Goal: Obtain resource: Download file/media

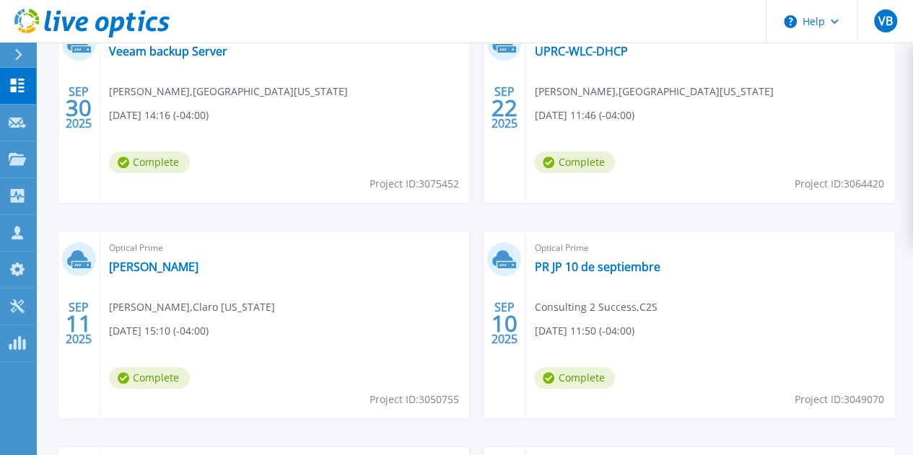
scroll to position [505, 0]
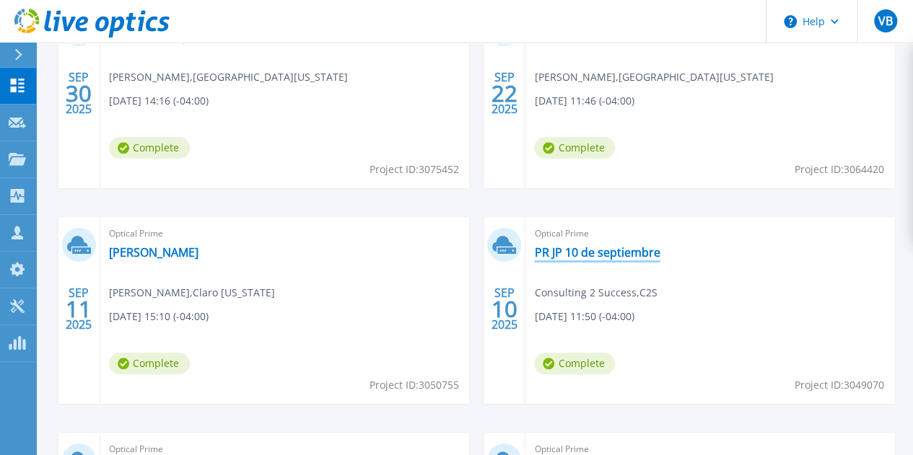
click at [534, 253] on link "PR JP 10 de septiembre" at bounding box center [597, 252] width 126 height 14
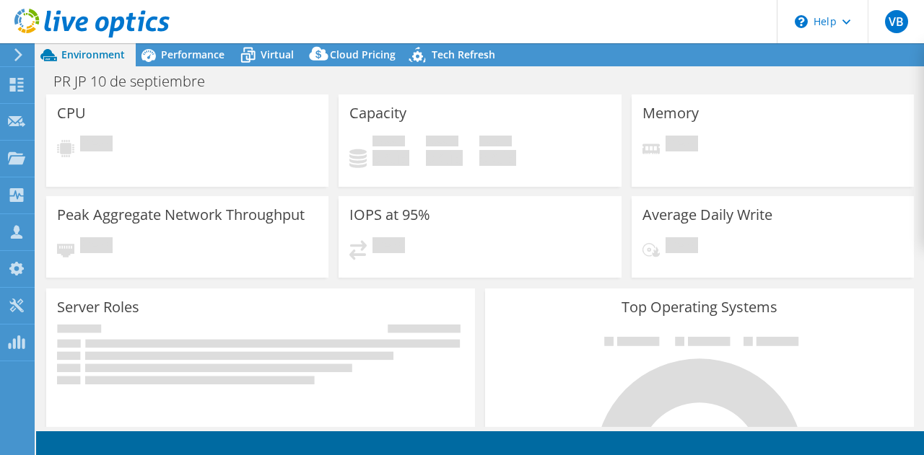
select select "USD"
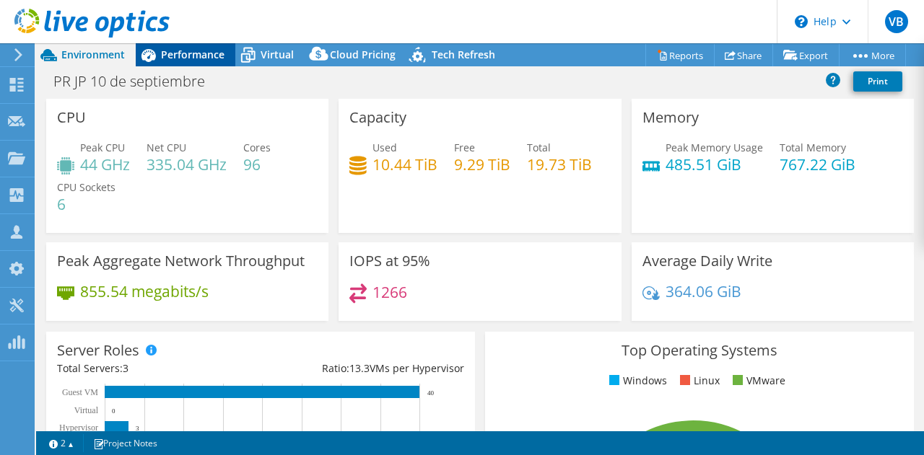
click at [187, 60] on span "Performance" at bounding box center [192, 55] width 63 height 14
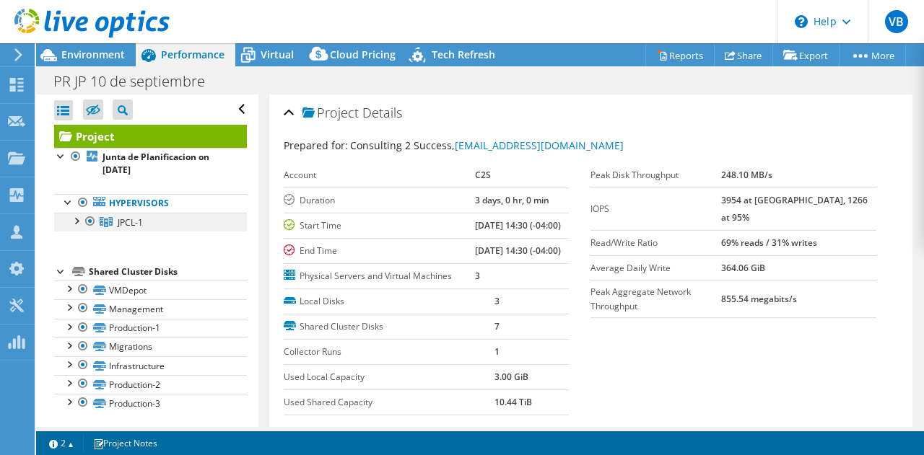
click at [76, 216] on div at bounding box center [76, 220] width 14 height 14
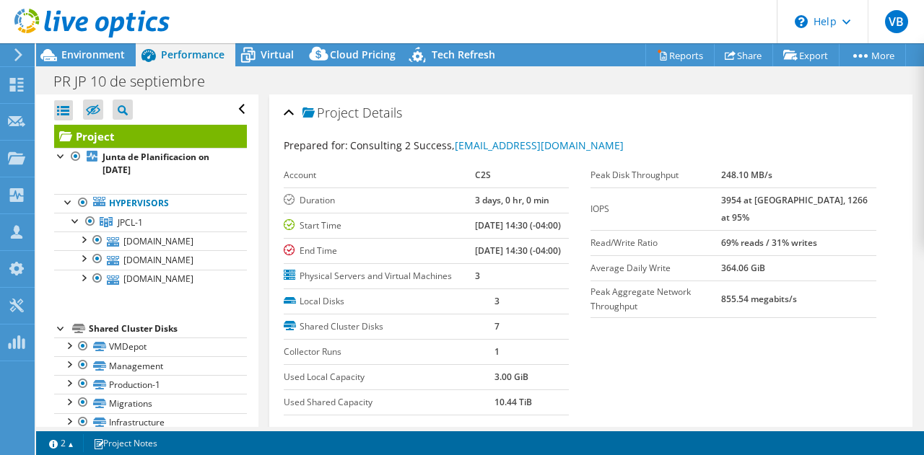
click at [104, 44] on div at bounding box center [85, 24] width 170 height 48
click at [104, 50] on span "Environment" at bounding box center [92, 55] width 63 height 14
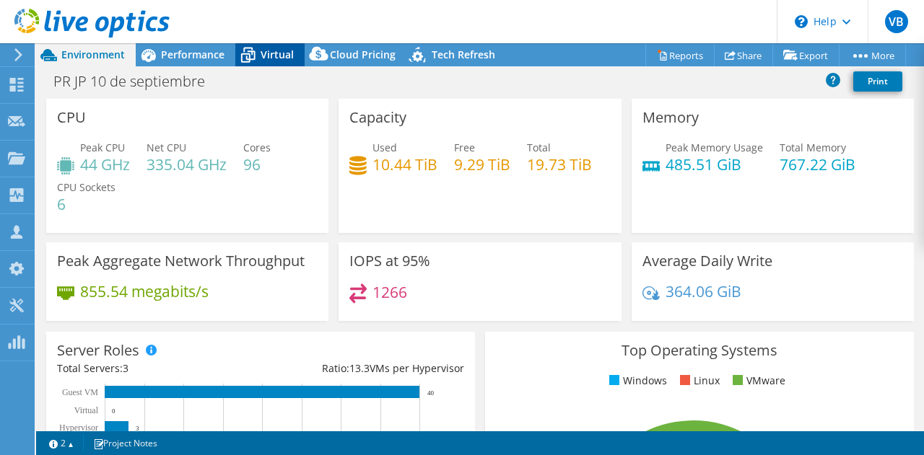
click at [267, 61] on span "Virtual" at bounding box center [276, 55] width 33 height 14
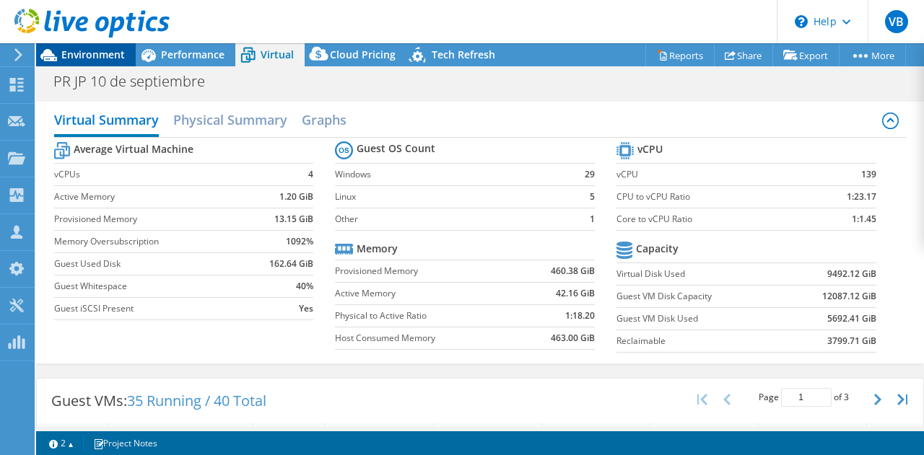
click at [92, 54] on span "Environment" at bounding box center [92, 55] width 63 height 14
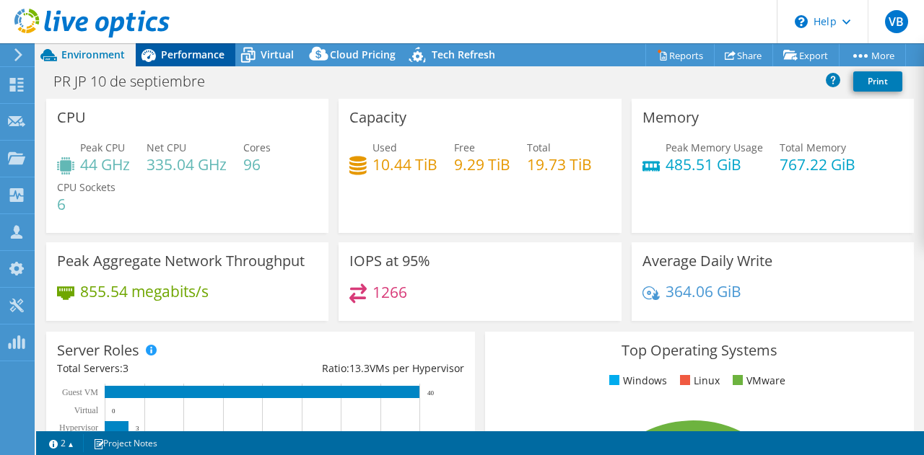
click at [219, 53] on span "Performance" at bounding box center [192, 55] width 63 height 14
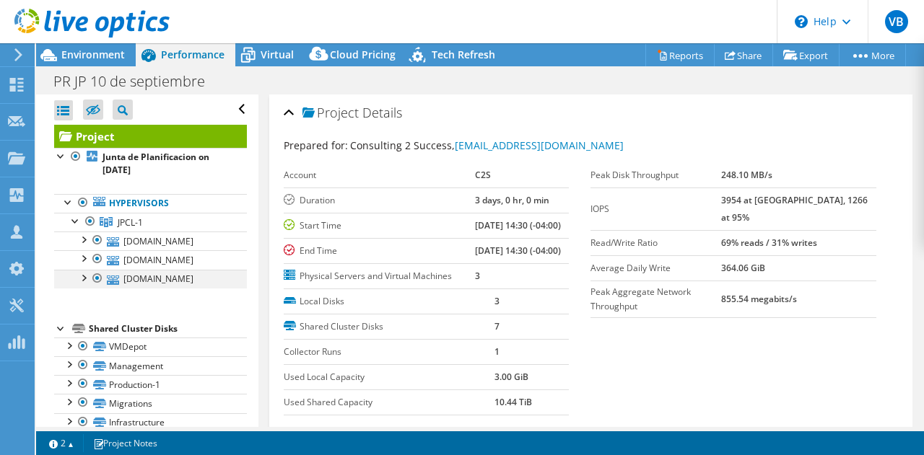
click at [90, 287] on div at bounding box center [97, 278] width 14 height 17
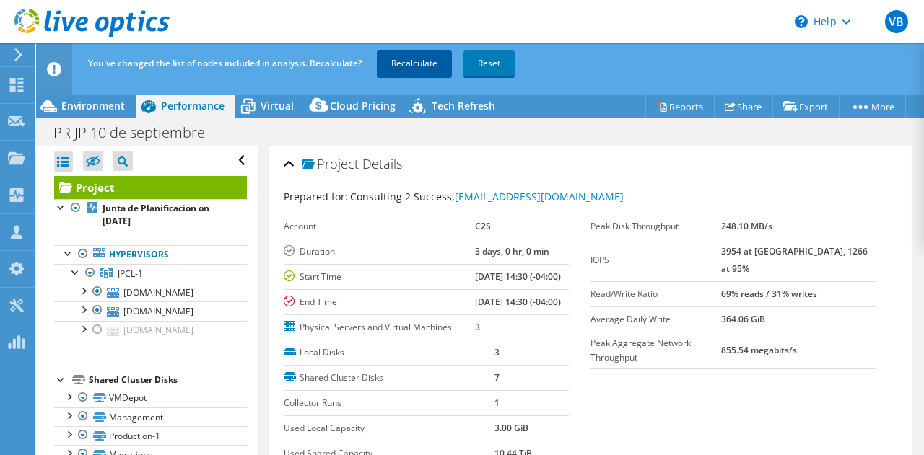
click at [421, 71] on link "Recalculate" at bounding box center [414, 64] width 75 height 26
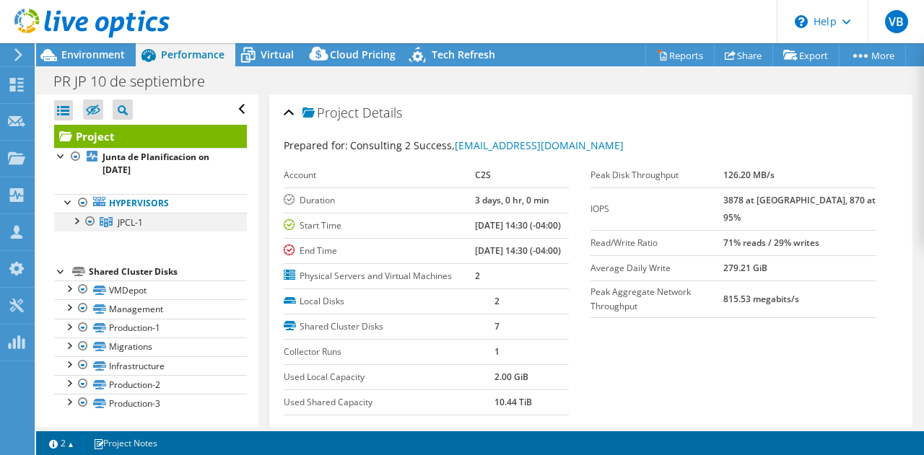
click at [79, 221] on div at bounding box center [76, 220] width 14 height 14
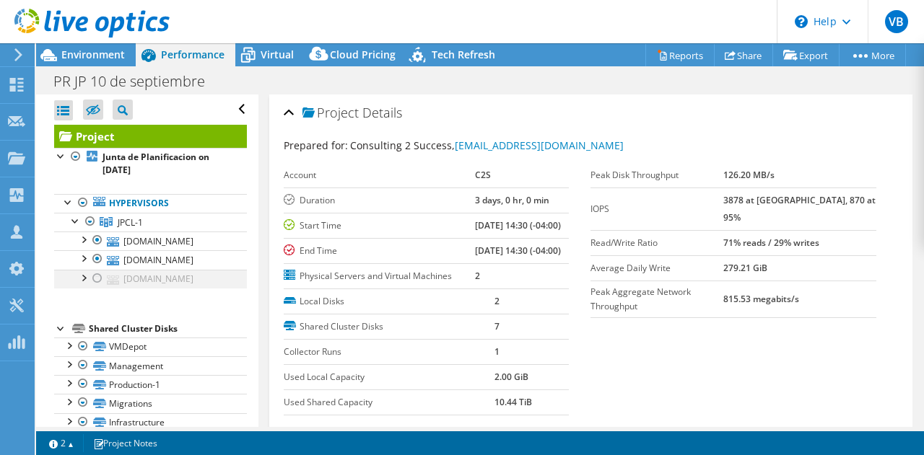
click at [97, 287] on div at bounding box center [97, 278] width 14 height 17
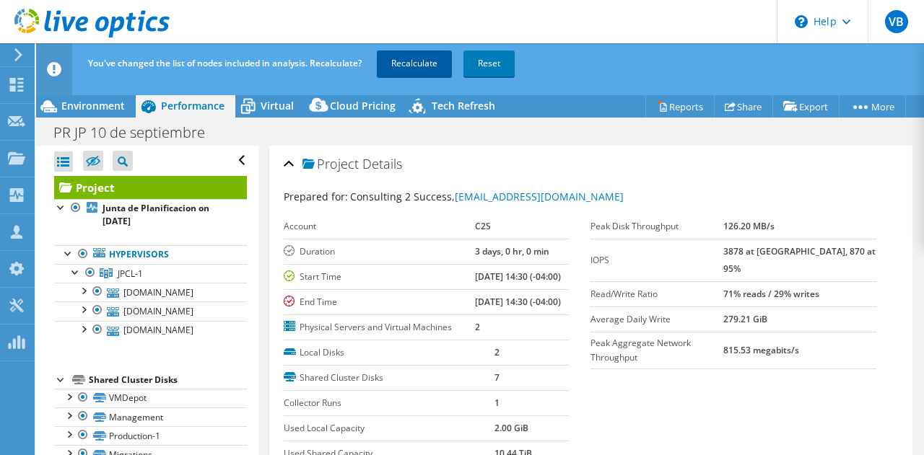
click at [431, 61] on link "Recalculate" at bounding box center [414, 64] width 75 height 26
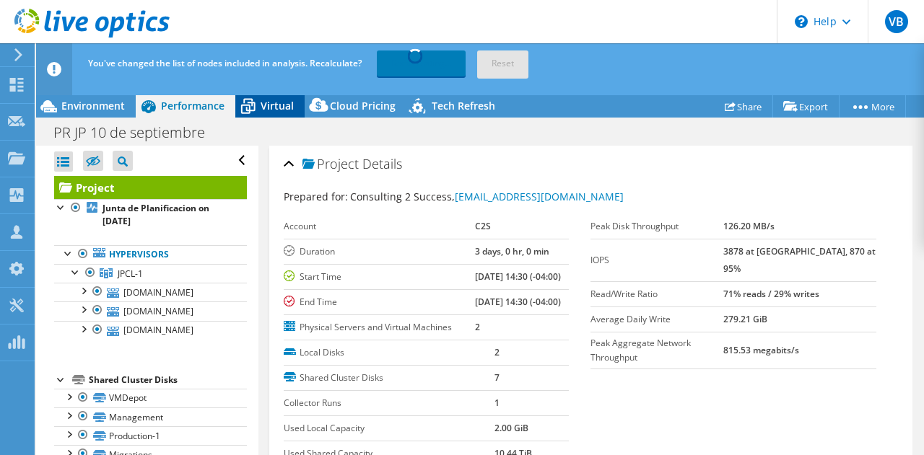
click at [287, 101] on span "Virtual" at bounding box center [276, 106] width 33 height 14
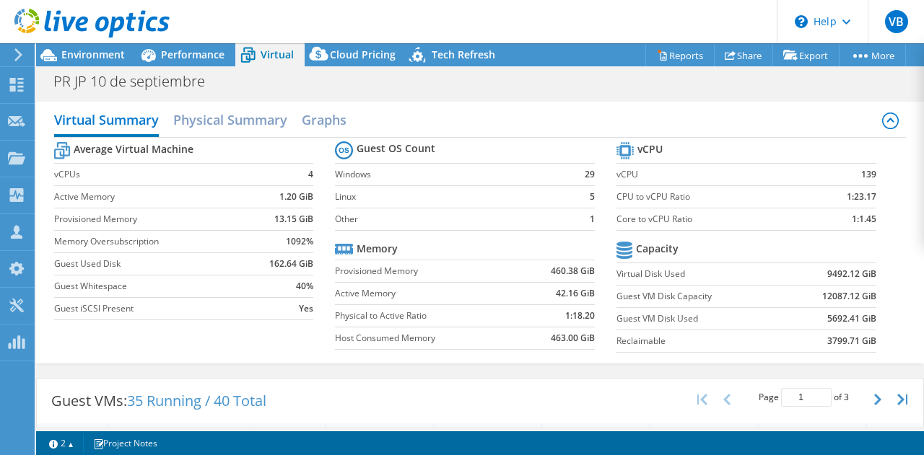
click at [453, 117] on div "Virtual Summary Physical Summary Graphs" at bounding box center [480, 121] width 852 height 32
click at [106, 50] on span "Environment" at bounding box center [92, 55] width 63 height 14
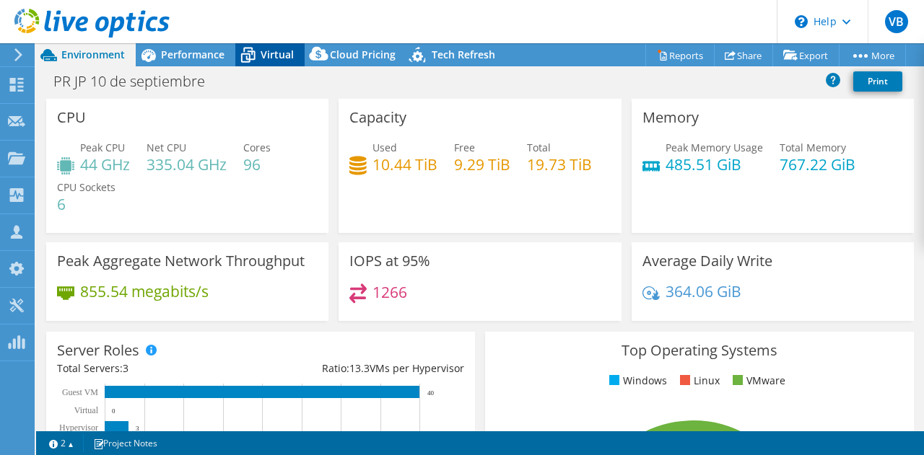
click at [274, 52] on span "Virtual" at bounding box center [276, 55] width 33 height 14
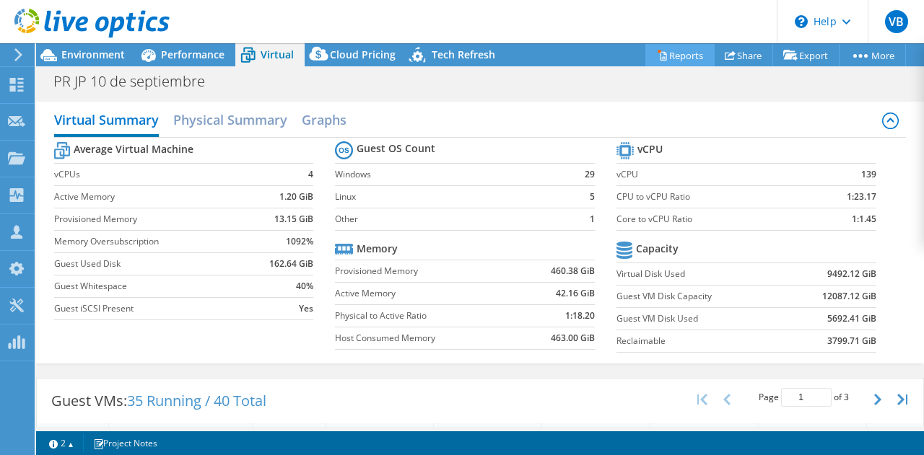
click at [693, 56] on link "Reports" at bounding box center [679, 55] width 69 height 22
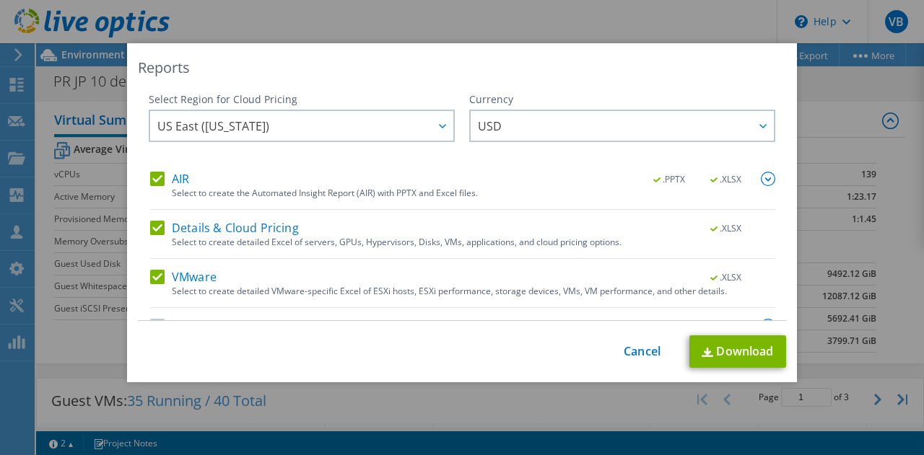
click at [158, 231] on label "Details & Cloud Pricing" at bounding box center [224, 228] width 149 height 14
click at [0, 0] on input "Details & Cloud Pricing" at bounding box center [0, 0] width 0 height 0
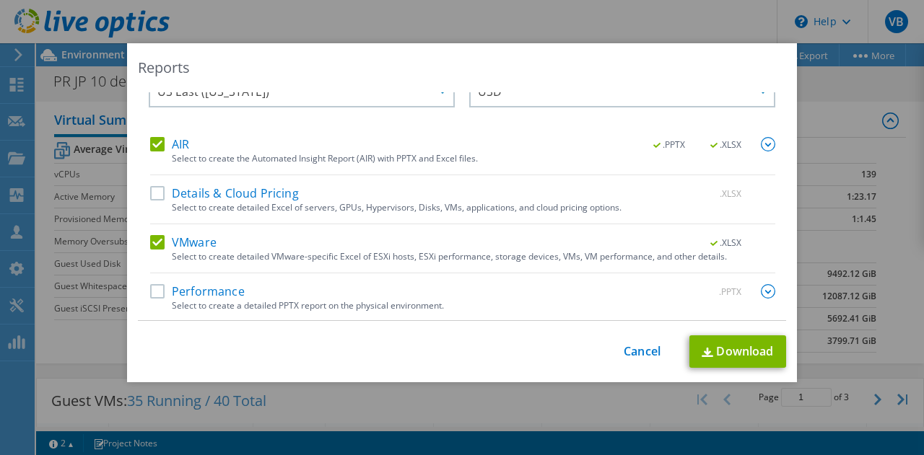
click at [159, 291] on label "Performance" at bounding box center [197, 291] width 95 height 14
click at [0, 0] on input "Performance" at bounding box center [0, 0] width 0 height 0
click at [721, 348] on link "Download" at bounding box center [737, 351] width 97 height 32
drag, startPoint x: 628, startPoint y: 354, endPoint x: 601, endPoint y: 367, distance: 29.7
click at [628, 354] on link "Cancel" at bounding box center [641, 352] width 37 height 14
